Goal: Information Seeking & Learning: Learn about a topic

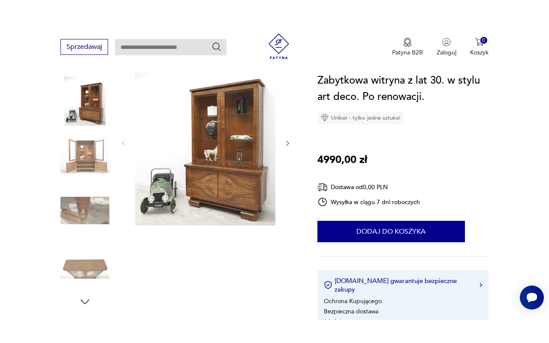
scroll to position [105, 0]
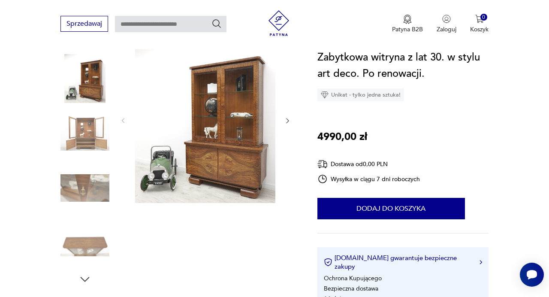
click at [290, 120] on icon "button" at bounding box center [287, 120] width 7 height 7
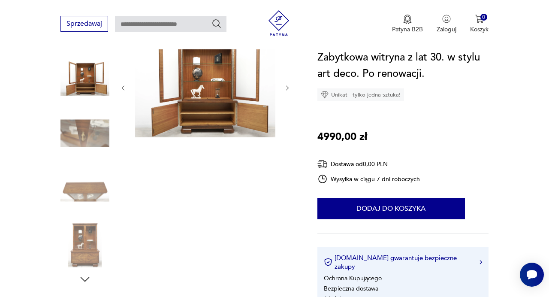
click at [216, 113] on img at bounding box center [205, 87] width 140 height 100
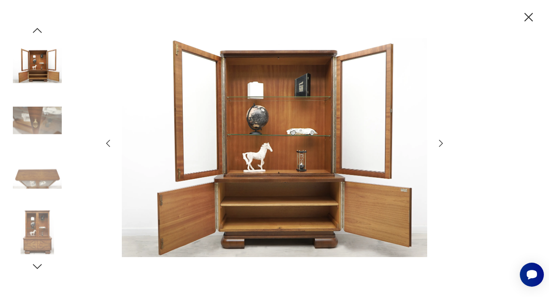
click at [444, 142] on icon "button" at bounding box center [441, 143] width 10 height 10
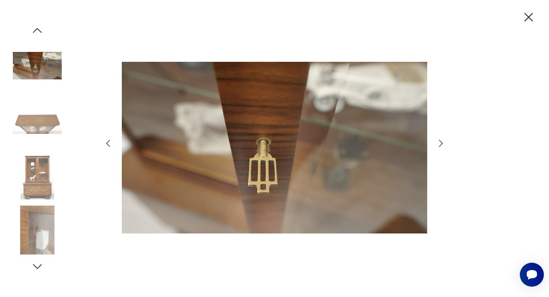
click at [444, 142] on icon "button" at bounding box center [441, 143] width 10 height 10
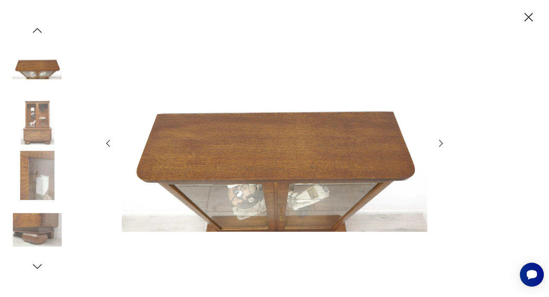
click at [444, 142] on icon "button" at bounding box center [441, 143] width 10 height 10
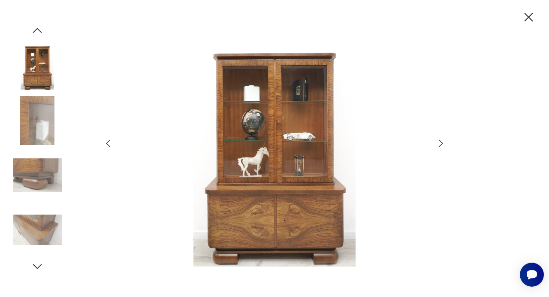
click at [444, 142] on icon "button" at bounding box center [441, 143] width 10 height 10
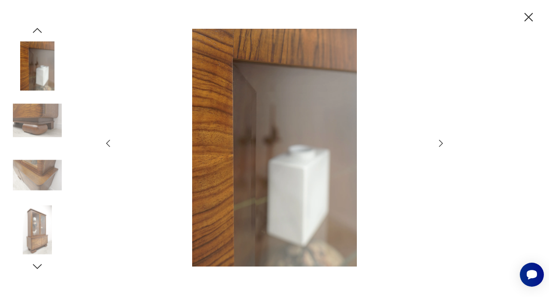
click at [439, 141] on icon "button" at bounding box center [441, 143] width 10 height 10
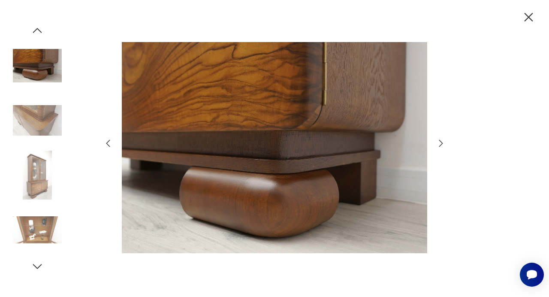
click at [440, 146] on icon "button" at bounding box center [441, 143] width 4 height 7
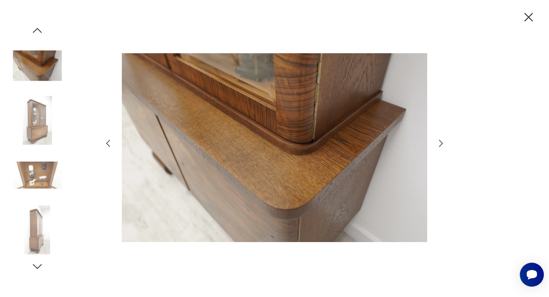
click at [440, 146] on icon "button" at bounding box center [441, 143] width 4 height 7
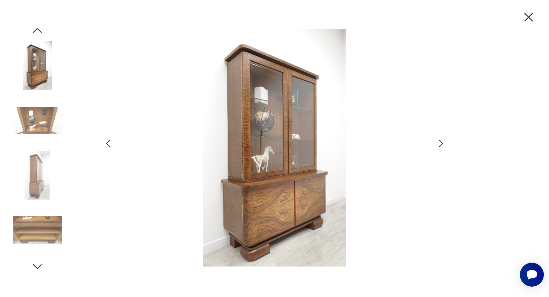
click at [440, 146] on icon "button" at bounding box center [441, 143] width 4 height 7
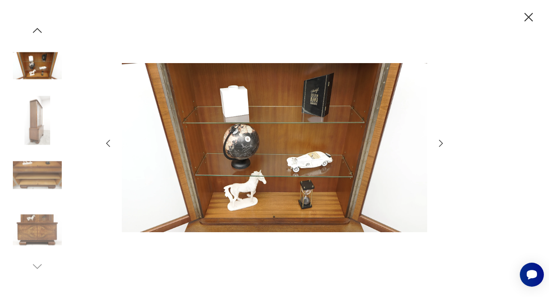
click at [526, 14] on icon "button" at bounding box center [528, 17] width 15 height 15
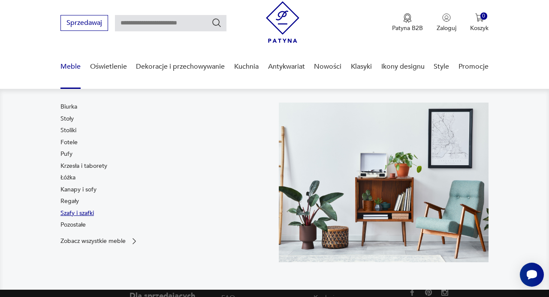
click at [76, 214] on link "Szafy i szafki" at bounding box center [76, 213] width 33 height 9
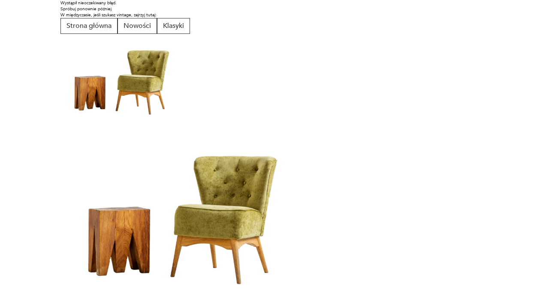
scroll to position [3, 0]
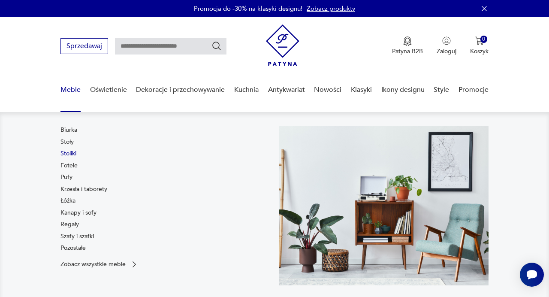
click at [70, 154] on link "Stoliki" at bounding box center [68, 153] width 16 height 9
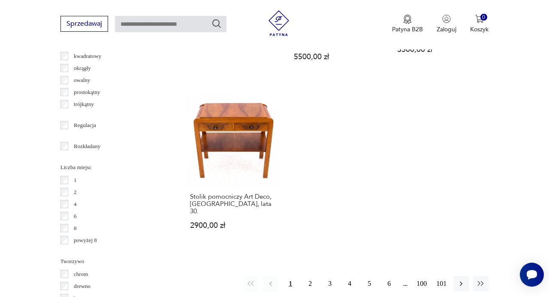
scroll to position [1146, 0]
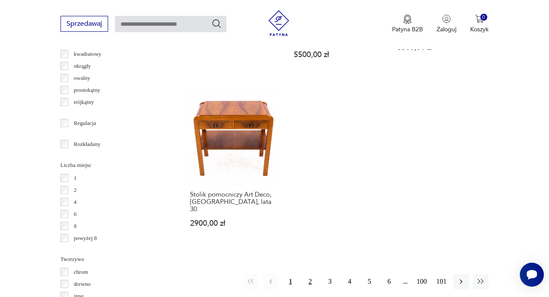
click at [309, 273] on button "2" at bounding box center [309, 280] width 15 height 15
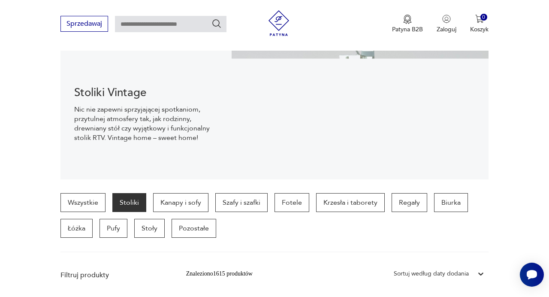
scroll to position [91, 0]
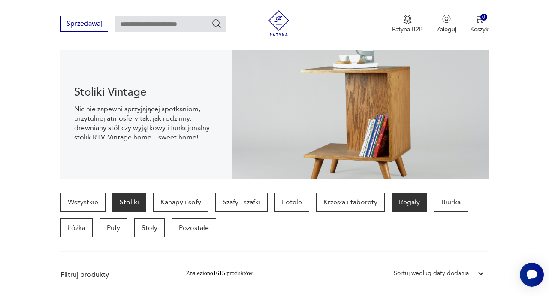
click at [410, 199] on p "Regały" at bounding box center [409, 201] width 36 height 19
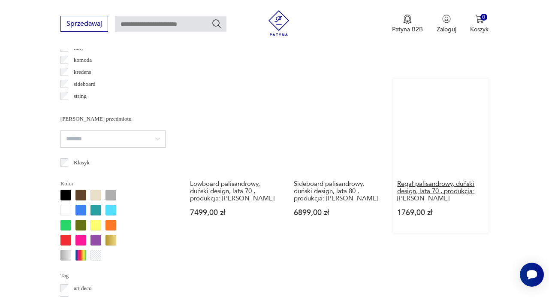
scroll to position [702, 0]
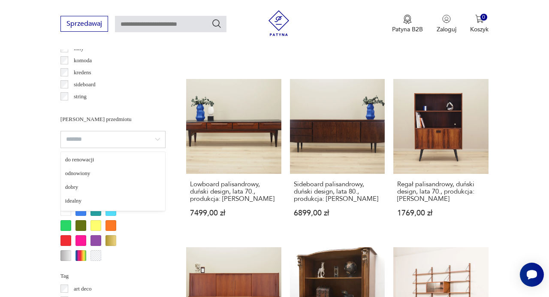
click at [158, 137] on input "search" at bounding box center [112, 139] width 105 height 17
type input "*********"
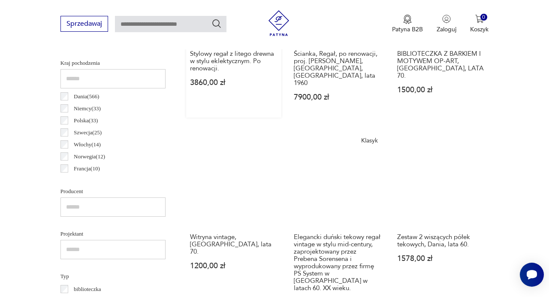
scroll to position [440, 0]
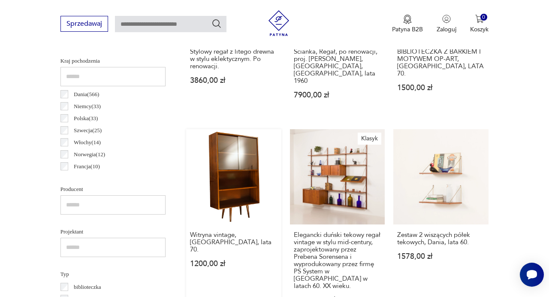
click at [219, 195] on link "Witryna vintage, Polska, lata 70. 1200,00 zł" at bounding box center [233, 224] width 95 height 191
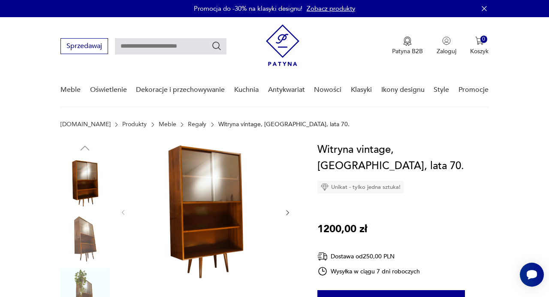
click at [227, 223] on img at bounding box center [205, 211] width 140 height 140
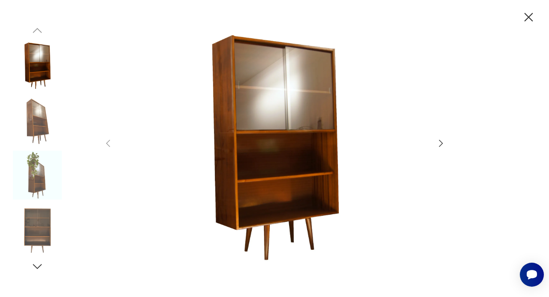
click at [445, 148] on div at bounding box center [274, 148] width 343 height 239
click at [440, 145] on icon "button" at bounding box center [441, 143] width 4 height 7
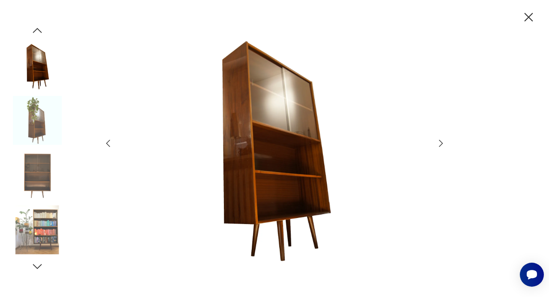
click at [440, 145] on icon "button" at bounding box center [441, 143] width 10 height 10
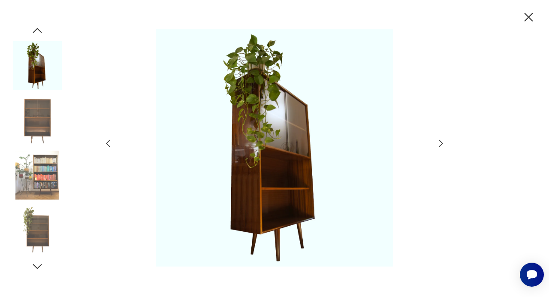
click at [440, 145] on icon "button" at bounding box center [441, 143] width 4 height 7
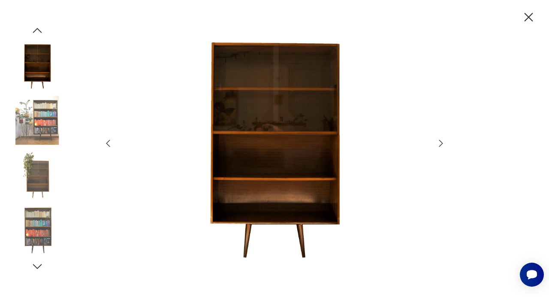
click at [440, 146] on icon "button" at bounding box center [441, 143] width 4 height 7
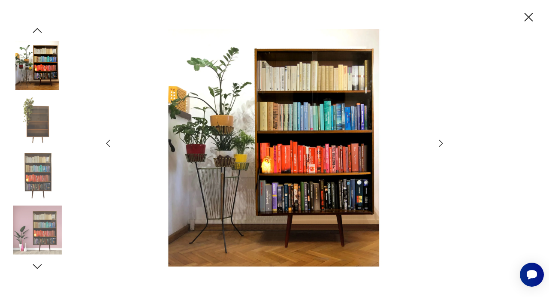
click at [440, 146] on icon "button" at bounding box center [441, 143] width 4 height 7
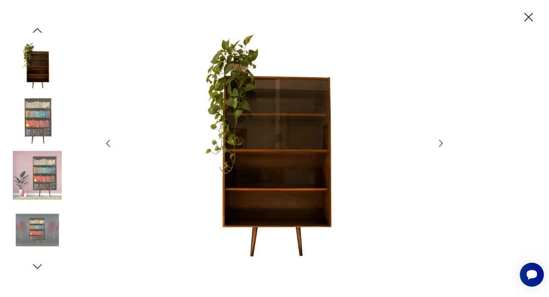
click at [440, 146] on icon "button" at bounding box center [441, 143] width 4 height 7
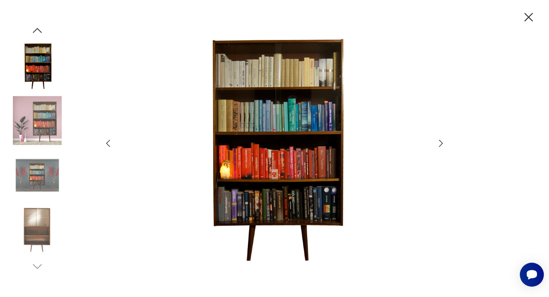
click at [441, 146] on icon "button" at bounding box center [441, 143] width 10 height 10
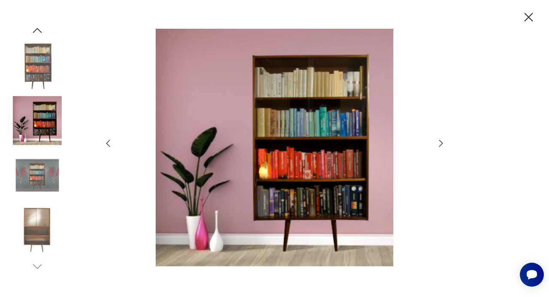
click at [441, 146] on icon "button" at bounding box center [441, 143] width 10 height 10
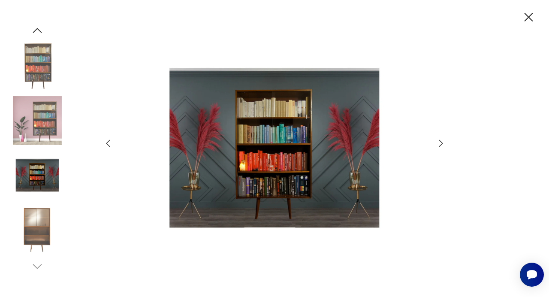
click at [441, 146] on icon "button" at bounding box center [441, 143] width 10 height 10
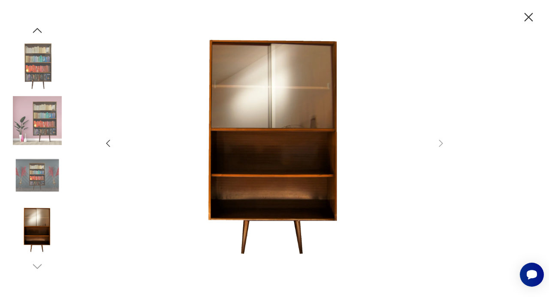
click at [531, 18] on icon "button" at bounding box center [528, 17] width 15 height 15
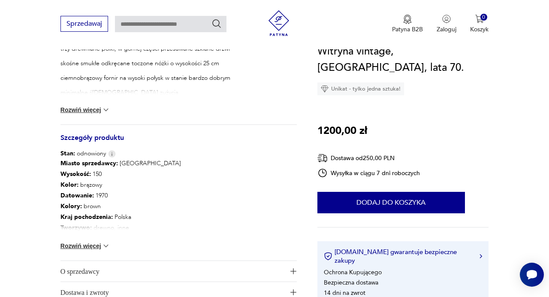
scroll to position [394, 0]
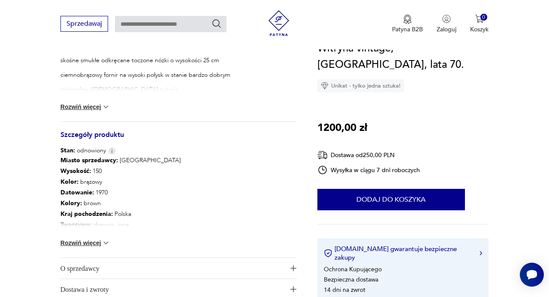
click at [108, 246] on img at bounding box center [106, 242] width 9 height 9
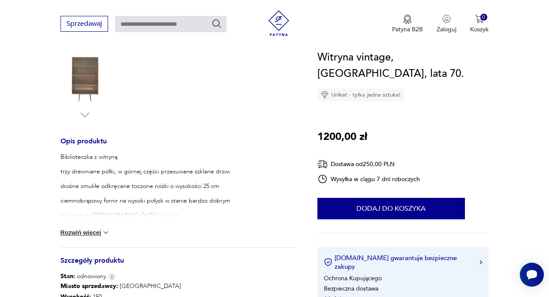
scroll to position [268, 0]
click at [108, 231] on img at bounding box center [106, 232] width 9 height 9
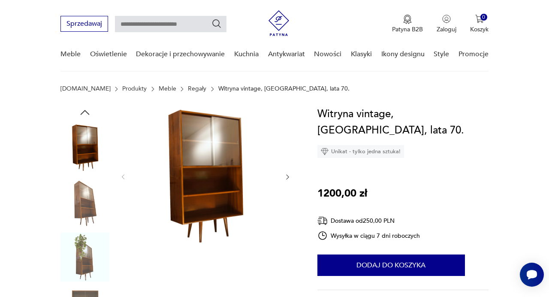
scroll to position [0, 0]
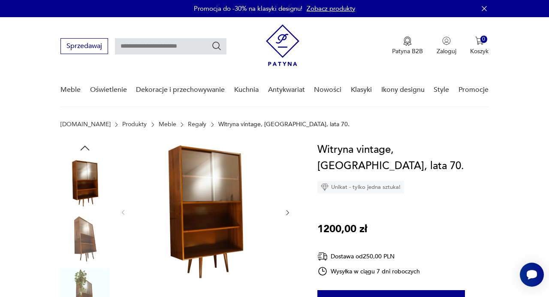
click at [287, 215] on icon "button" at bounding box center [287, 212] width 7 height 7
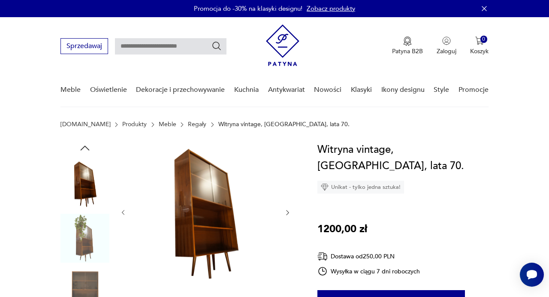
click at [287, 215] on icon "button" at bounding box center [287, 212] width 7 height 7
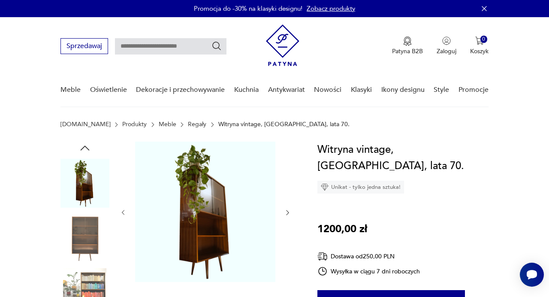
click at [200, 236] on img at bounding box center [205, 211] width 140 height 140
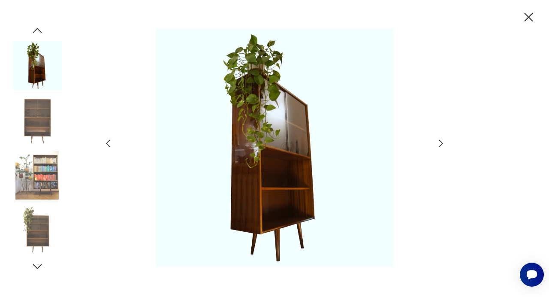
click at [445, 143] on icon "button" at bounding box center [441, 143] width 10 height 10
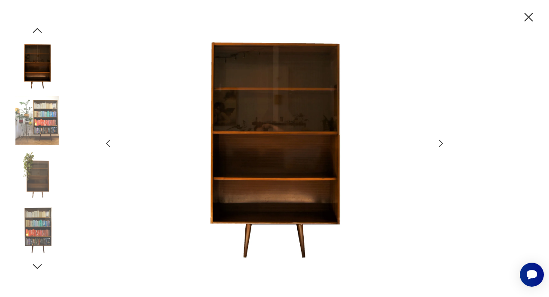
click at [443, 143] on icon "button" at bounding box center [441, 143] width 10 height 10
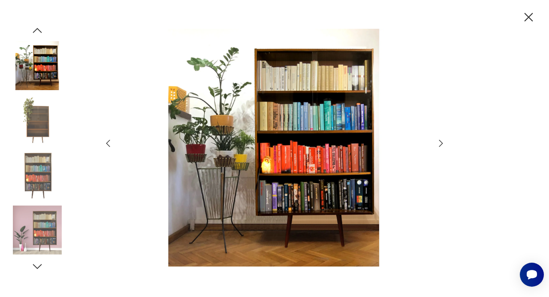
click at [443, 143] on icon "button" at bounding box center [441, 143] width 10 height 10
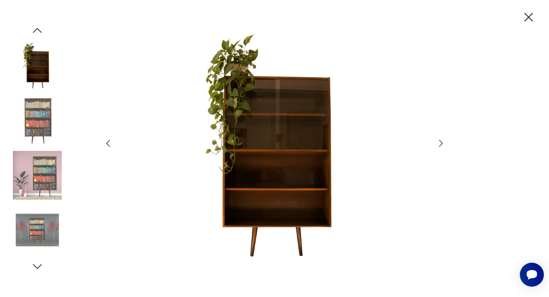
click at [444, 143] on icon "button" at bounding box center [441, 143] width 10 height 10
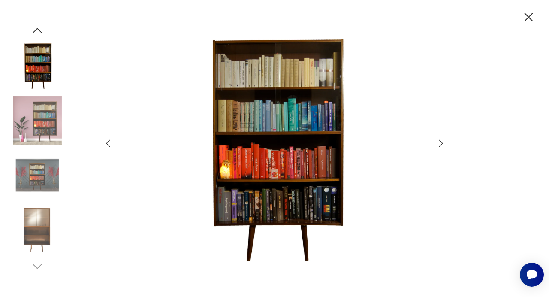
click at [444, 143] on icon "button" at bounding box center [441, 143] width 10 height 10
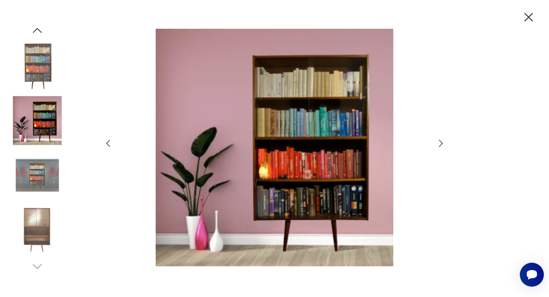
click at [444, 143] on icon "button" at bounding box center [441, 143] width 10 height 10
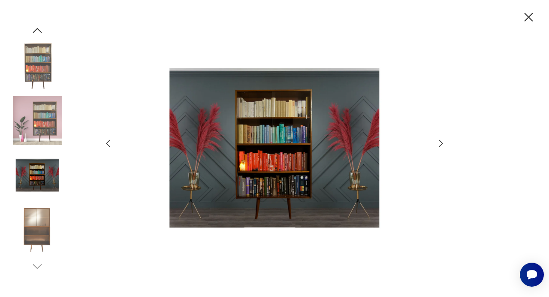
click at [532, 17] on icon "button" at bounding box center [528, 17] width 15 height 15
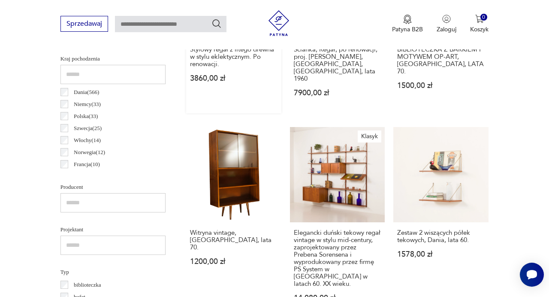
scroll to position [442, 0]
click at [430, 193] on link "Zestaw 2 wiszących półek tekowych, Dania, lata 60. 1578,00 zł" at bounding box center [440, 221] width 95 height 191
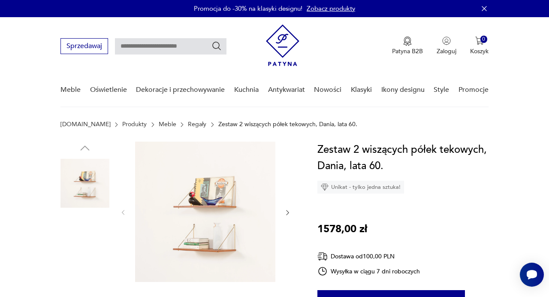
scroll to position [5, 0]
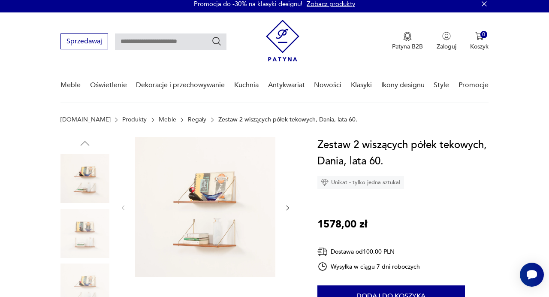
click at [224, 186] on img at bounding box center [205, 207] width 140 height 140
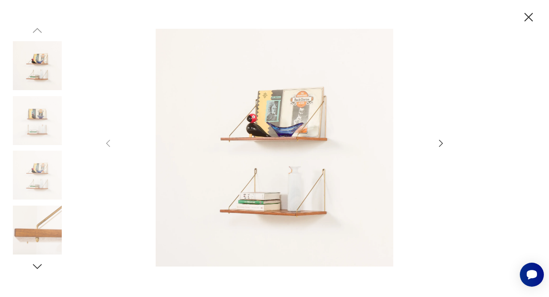
click at [440, 140] on icon "button" at bounding box center [441, 143] width 10 height 10
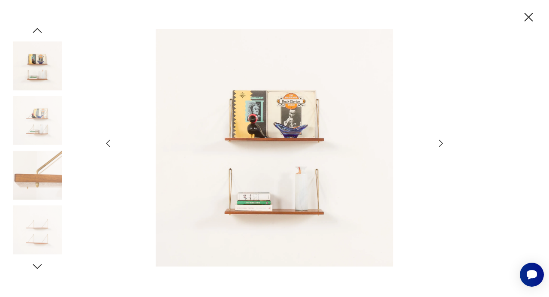
click at [442, 142] on icon "button" at bounding box center [441, 143] width 10 height 10
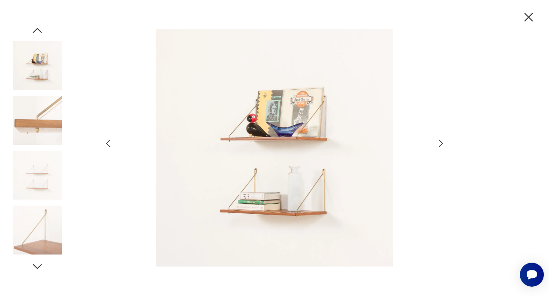
click at [440, 147] on icon "button" at bounding box center [441, 143] width 10 height 10
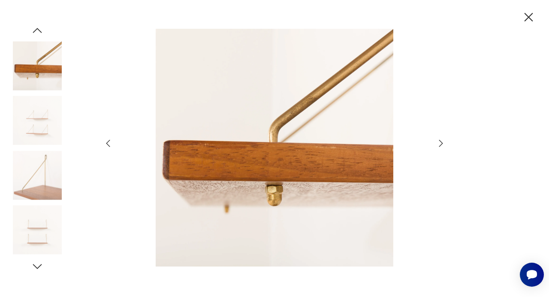
click at [440, 147] on icon "button" at bounding box center [441, 143] width 10 height 10
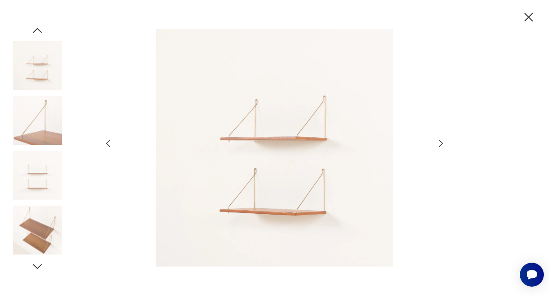
click at [530, 16] on icon "button" at bounding box center [528, 17] width 9 height 9
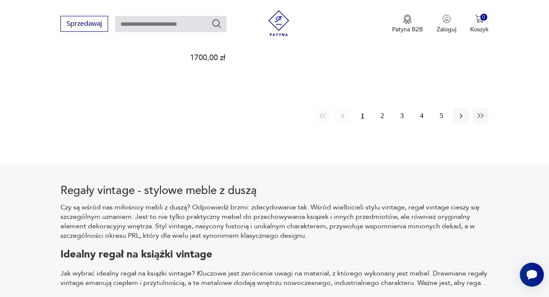
scroll to position [1411, 0]
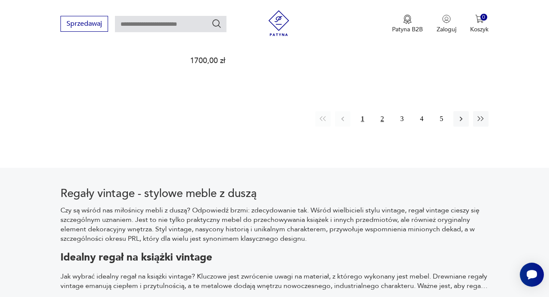
click at [386, 111] on button "2" at bounding box center [381, 118] width 15 height 15
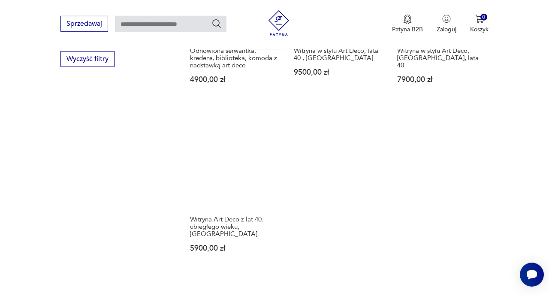
scroll to position [1137, 0]
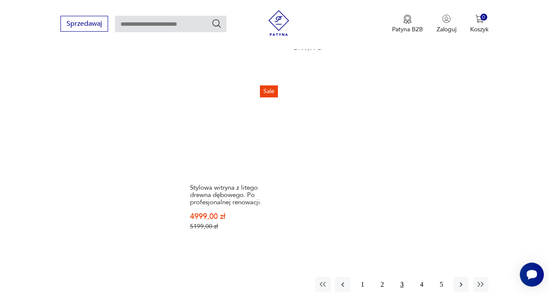
scroll to position [1203, 0]
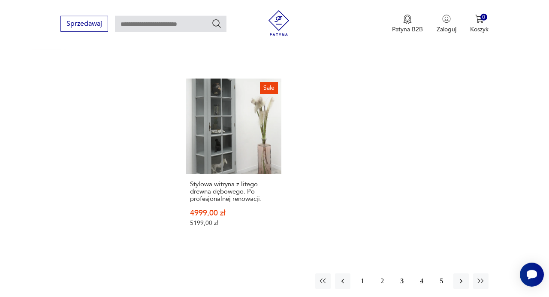
click at [424, 273] on button "4" at bounding box center [421, 280] width 15 height 15
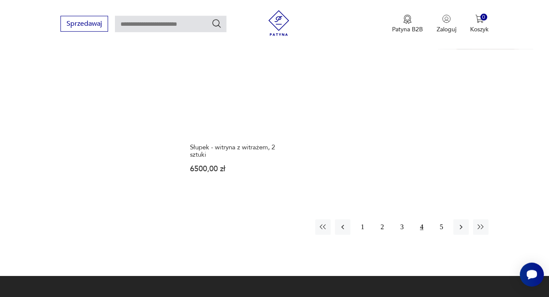
scroll to position [1225, 0]
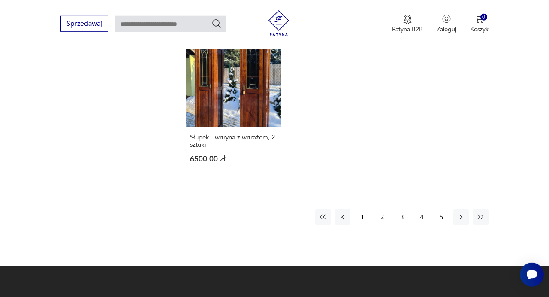
click at [441, 209] on button "5" at bounding box center [440, 216] width 15 height 15
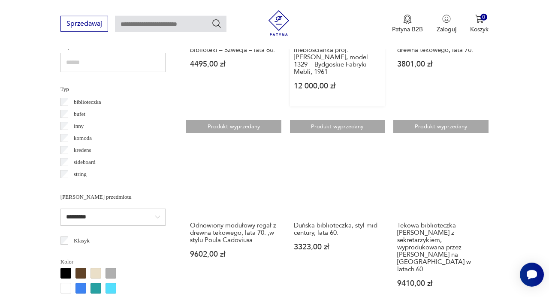
scroll to position [631, 0]
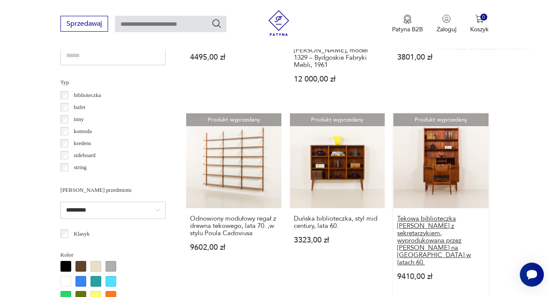
click at [418, 218] on h3 "Tekowa biblioteczka Johannesa Sortha z sekretarzykiem, wyprodukowana przez Nexo…" at bounding box center [440, 240] width 87 height 51
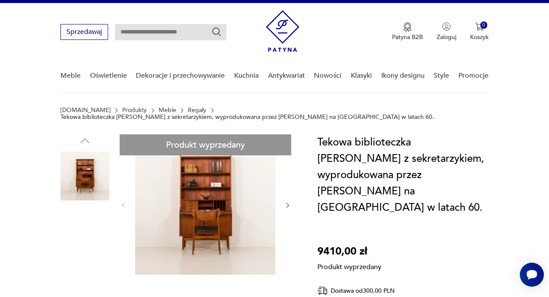
scroll to position [47, 0]
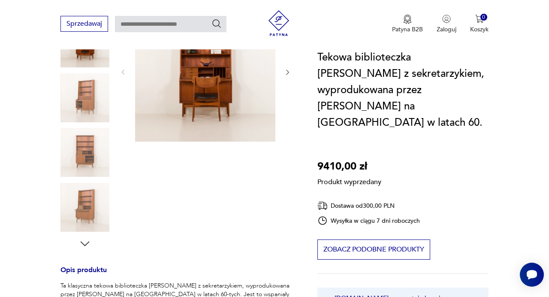
scroll to position [148, 0]
click at [89, 246] on div "Produkt wyprzedany Opis produktu Ta klasyczna tekowa biblioteczka Johannesa Sor…" at bounding box center [178, 276] width 236 height 553
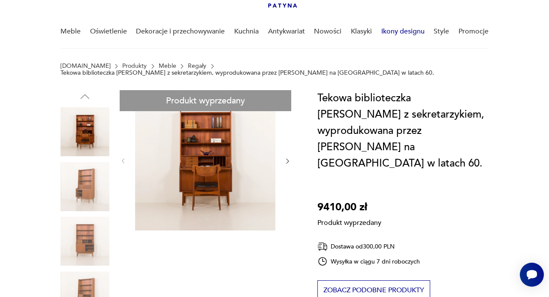
scroll to position [0, 0]
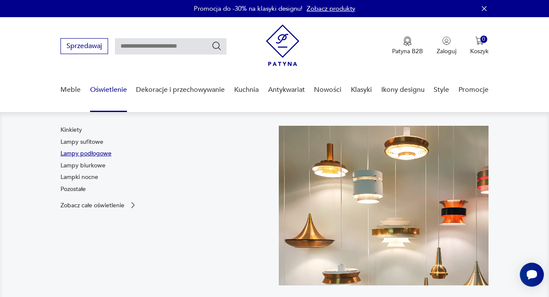
click at [96, 156] on link "Lampy podłogowe" at bounding box center [85, 153] width 51 height 9
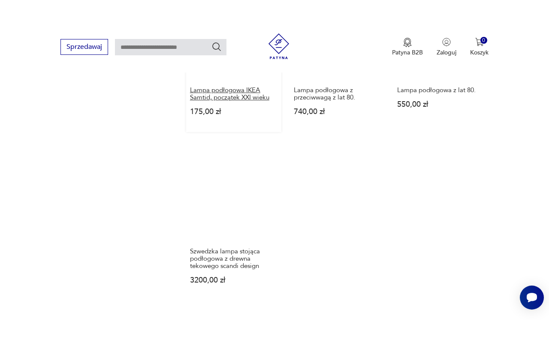
scroll to position [1097, 0]
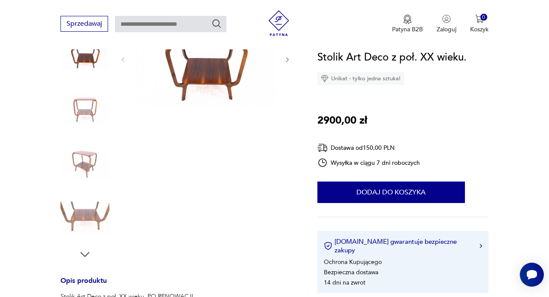
scroll to position [137, 0]
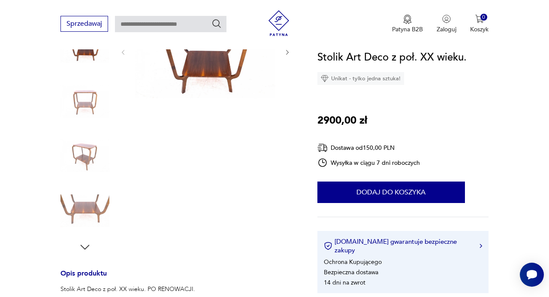
click at [216, 82] on img at bounding box center [205, 51] width 140 height 93
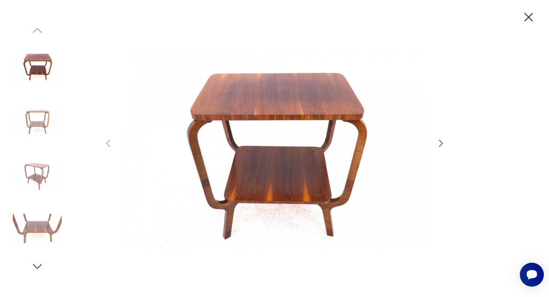
click at [443, 142] on icon "button" at bounding box center [441, 143] width 10 height 10
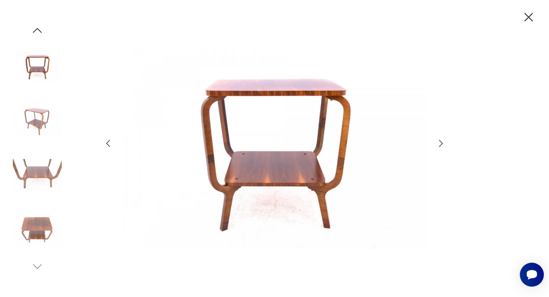
click at [443, 142] on icon "button" at bounding box center [441, 143] width 10 height 10
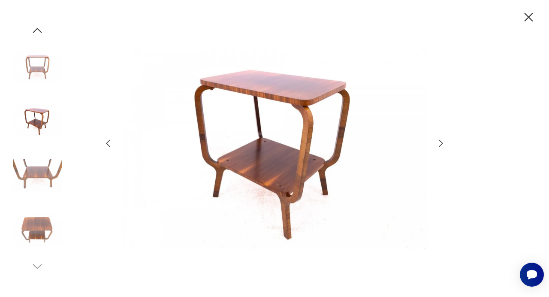
click at [443, 142] on icon "button" at bounding box center [441, 143] width 10 height 10
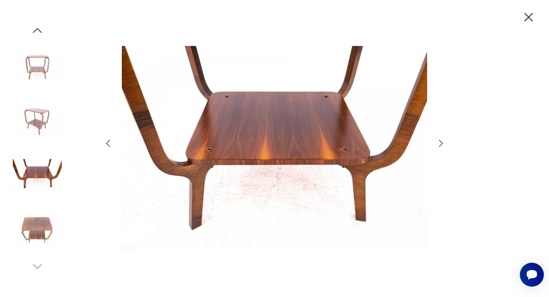
click at [529, 18] on icon "button" at bounding box center [528, 17] width 9 height 9
